Goal: Information Seeking & Learning: Learn about a topic

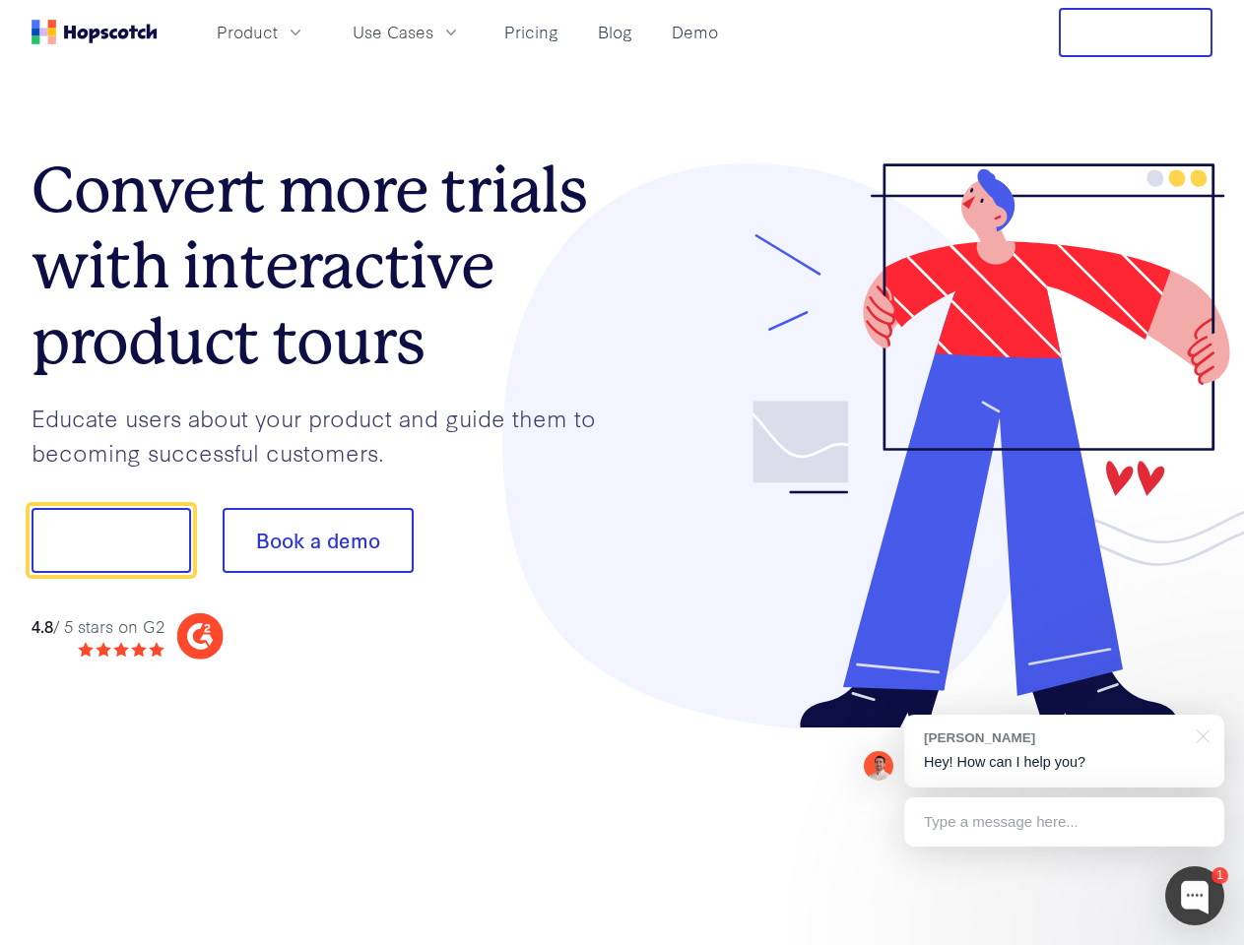
click at [622, 473] on div at bounding box center [917, 446] width 591 height 566
click at [278, 32] on span "Product" at bounding box center [247, 32] width 61 height 25
click at [433, 32] on span "Use Cases" at bounding box center [393, 32] width 81 height 25
click at [1136, 32] on button "Free Trial" at bounding box center [1136, 32] width 154 height 49
click at [110, 541] on button "Show me!" at bounding box center [112, 540] width 160 height 65
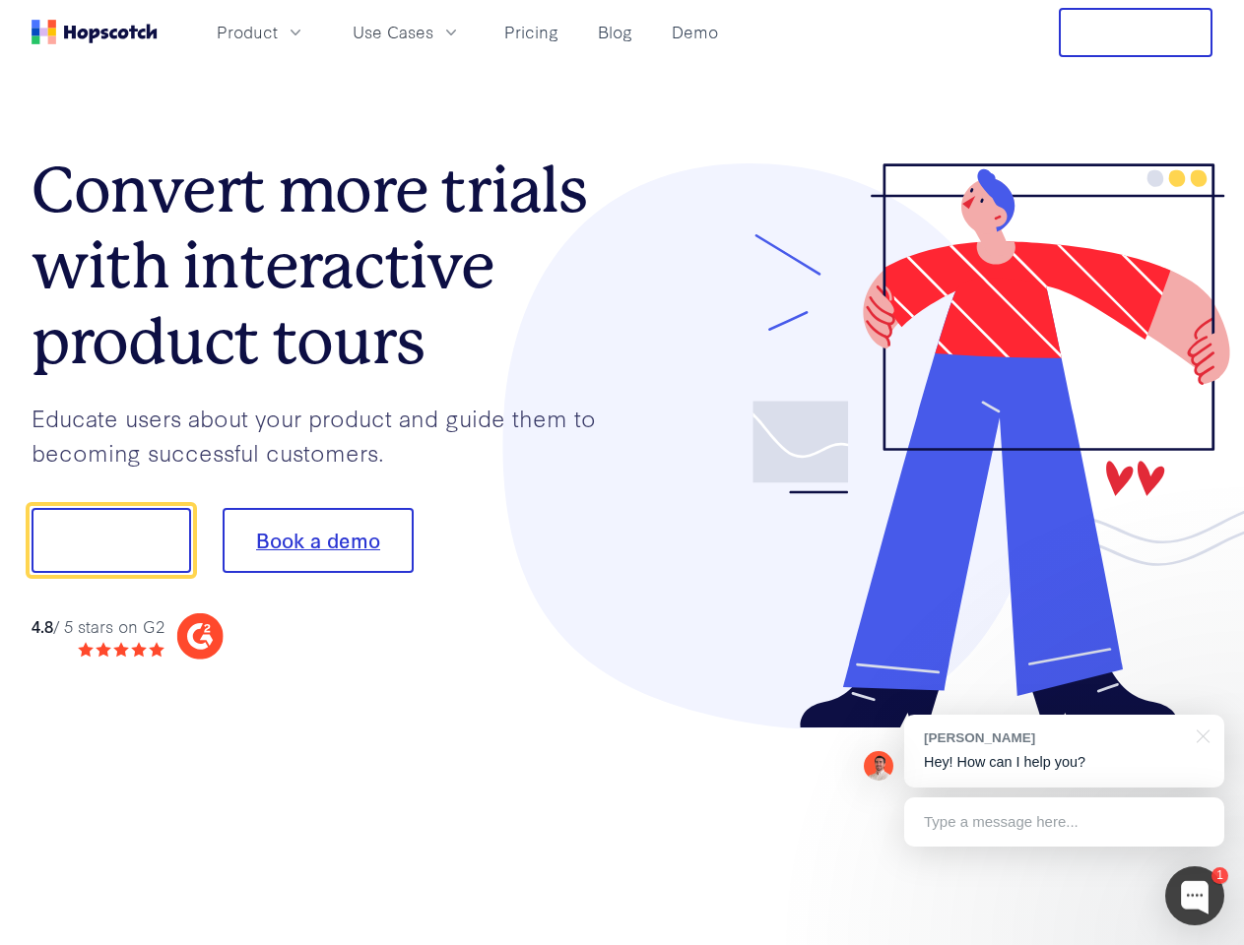
click at [317, 541] on button "Book a demo" at bounding box center [318, 540] width 191 height 65
click at [1195, 896] on div at bounding box center [1194, 896] width 59 height 59
click at [1064, 751] on div "[PERSON_NAME] Hey! How can I help you?" at bounding box center [1064, 751] width 320 height 73
click at [1200, 735] on div at bounding box center [1039, 538] width 369 height 657
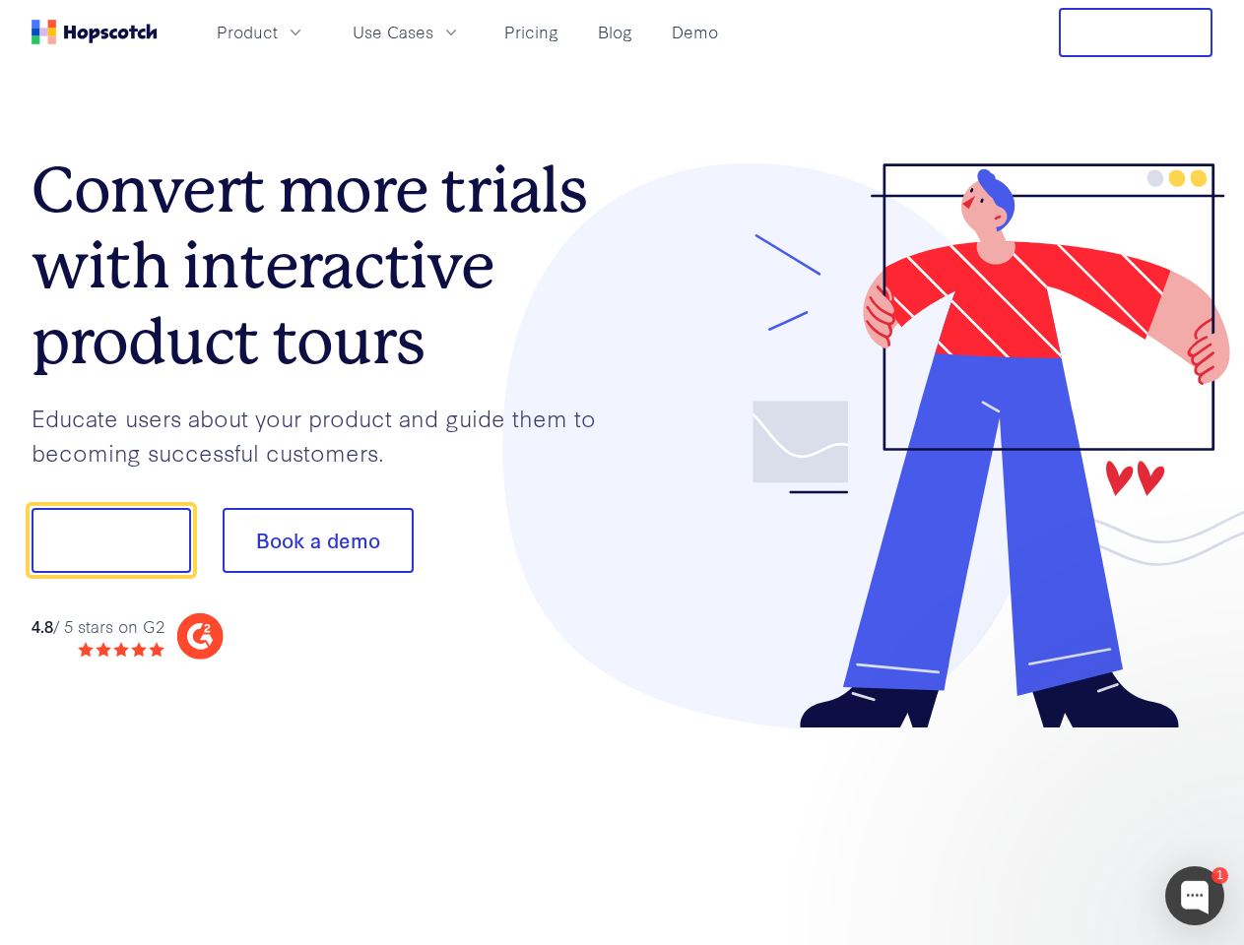
click at [1064, 822] on div at bounding box center [1039, 670] width 369 height 393
